Goal: Task Accomplishment & Management: Use online tool/utility

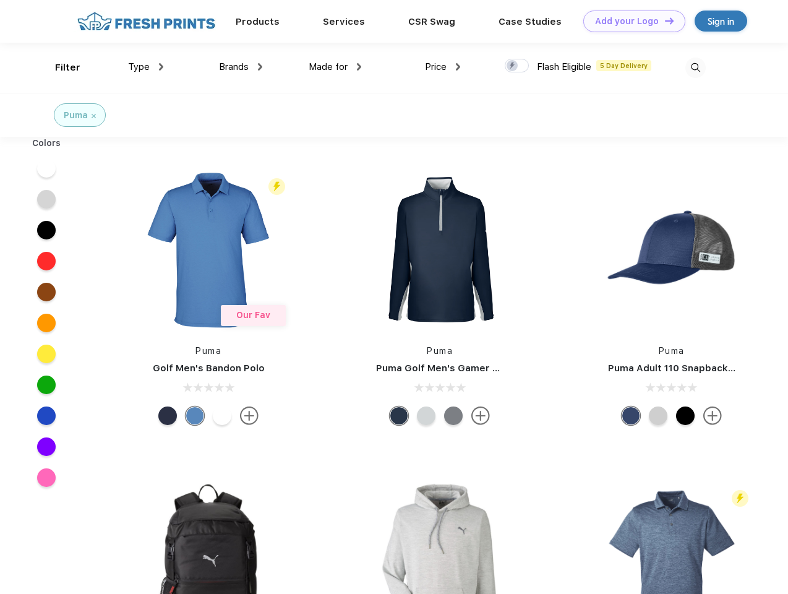
click at [630, 21] on link "Add your Logo Design Tool" at bounding box center [635, 22] width 102 height 22
click at [0, 0] on div "Design Tool" at bounding box center [0, 0] width 0 height 0
click at [664, 20] on link "Add your Logo Design Tool" at bounding box center [635, 22] width 102 height 22
click at [59, 67] on div "Filter" at bounding box center [67, 68] width 25 height 14
click at [146, 67] on span "Type" at bounding box center [139, 66] width 22 height 11
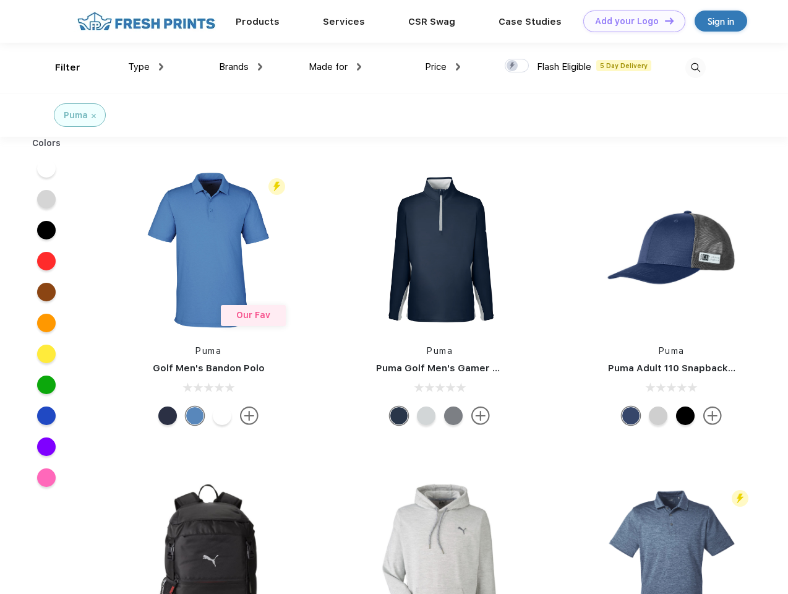
click at [241, 67] on span "Brands" at bounding box center [234, 66] width 30 height 11
click at [335, 67] on span "Made for" at bounding box center [328, 66] width 39 height 11
click at [443, 67] on span "Price" at bounding box center [436, 66] width 22 height 11
click at [517, 66] on div at bounding box center [517, 66] width 24 height 14
click at [513, 66] on input "checkbox" at bounding box center [509, 62] width 8 height 8
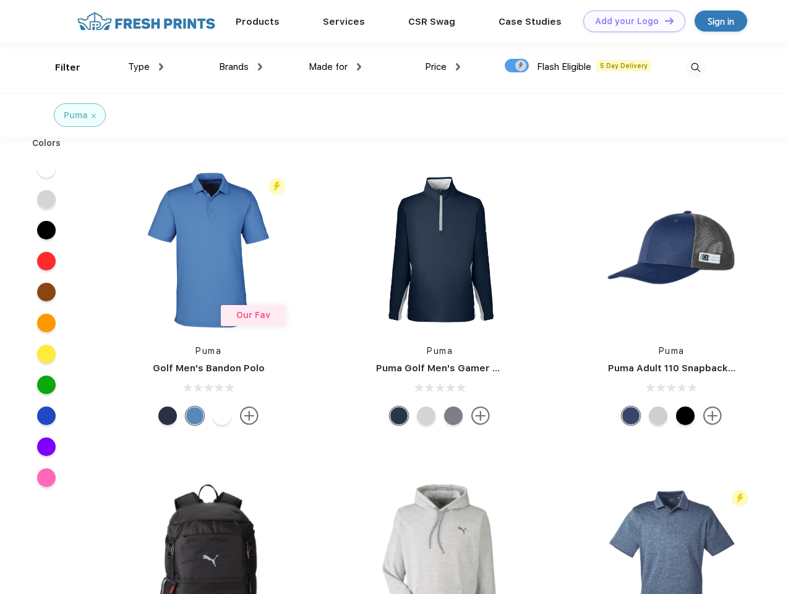
click at [696, 67] on img at bounding box center [696, 68] width 20 height 20
